Goal: Complete application form: Complete application form

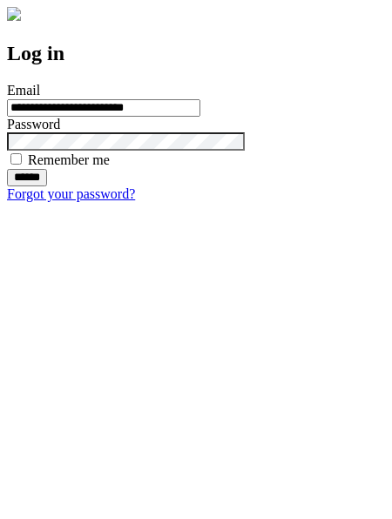
type input "**********"
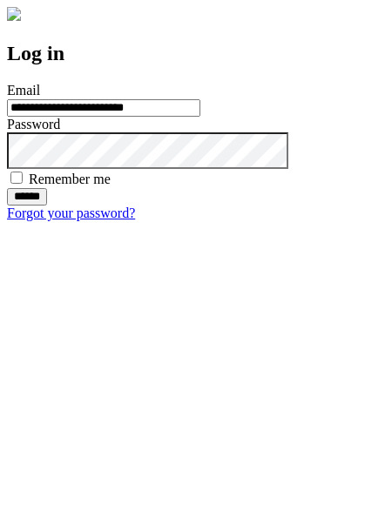
click at [47, 205] on input "******" at bounding box center [27, 196] width 40 height 17
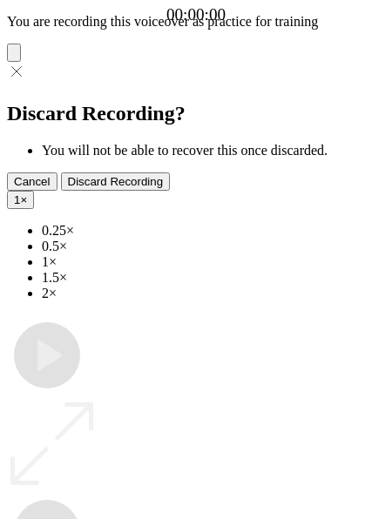
type input "**********"
